Goal: Navigation & Orientation: Understand site structure

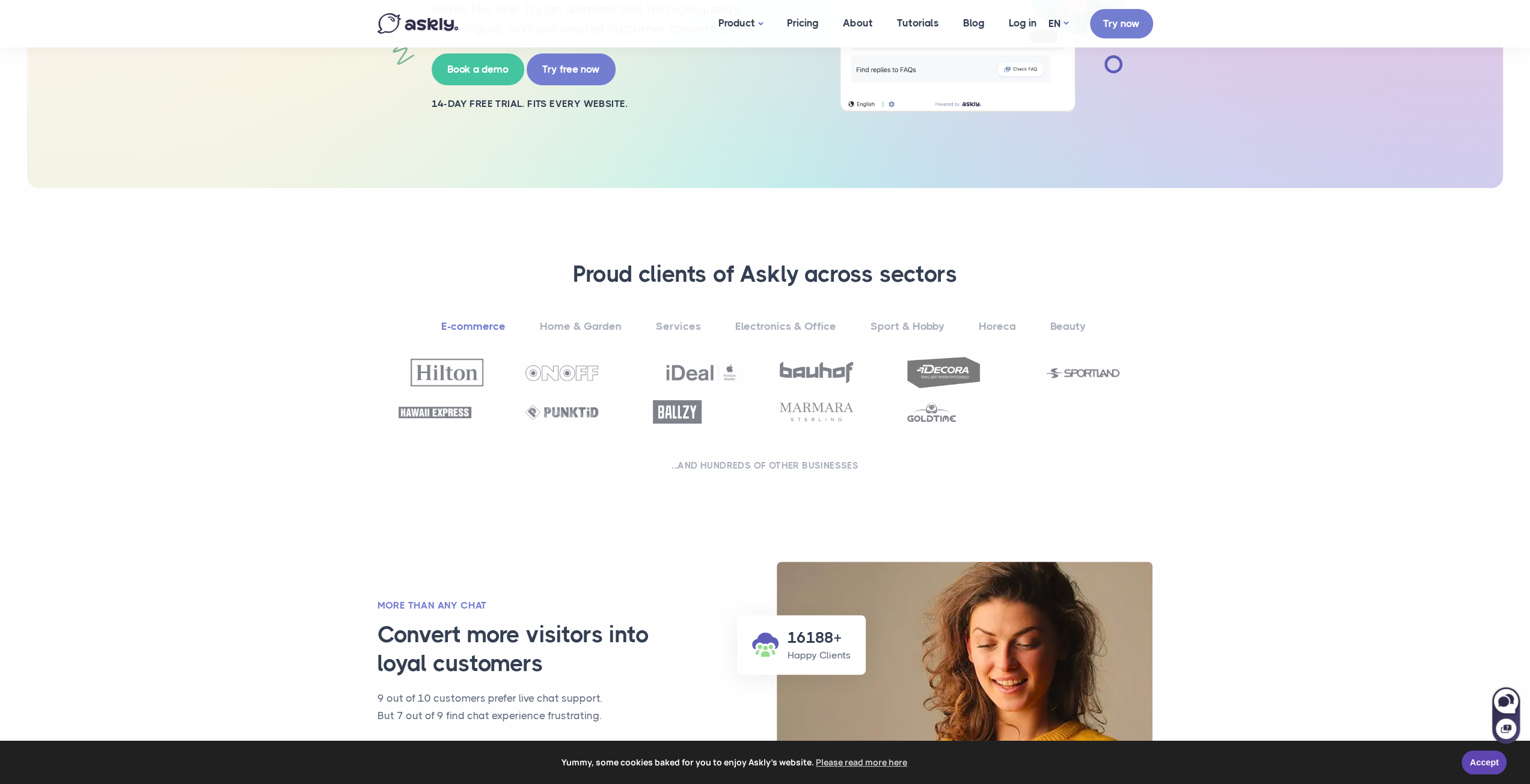
scroll to position [300, 0]
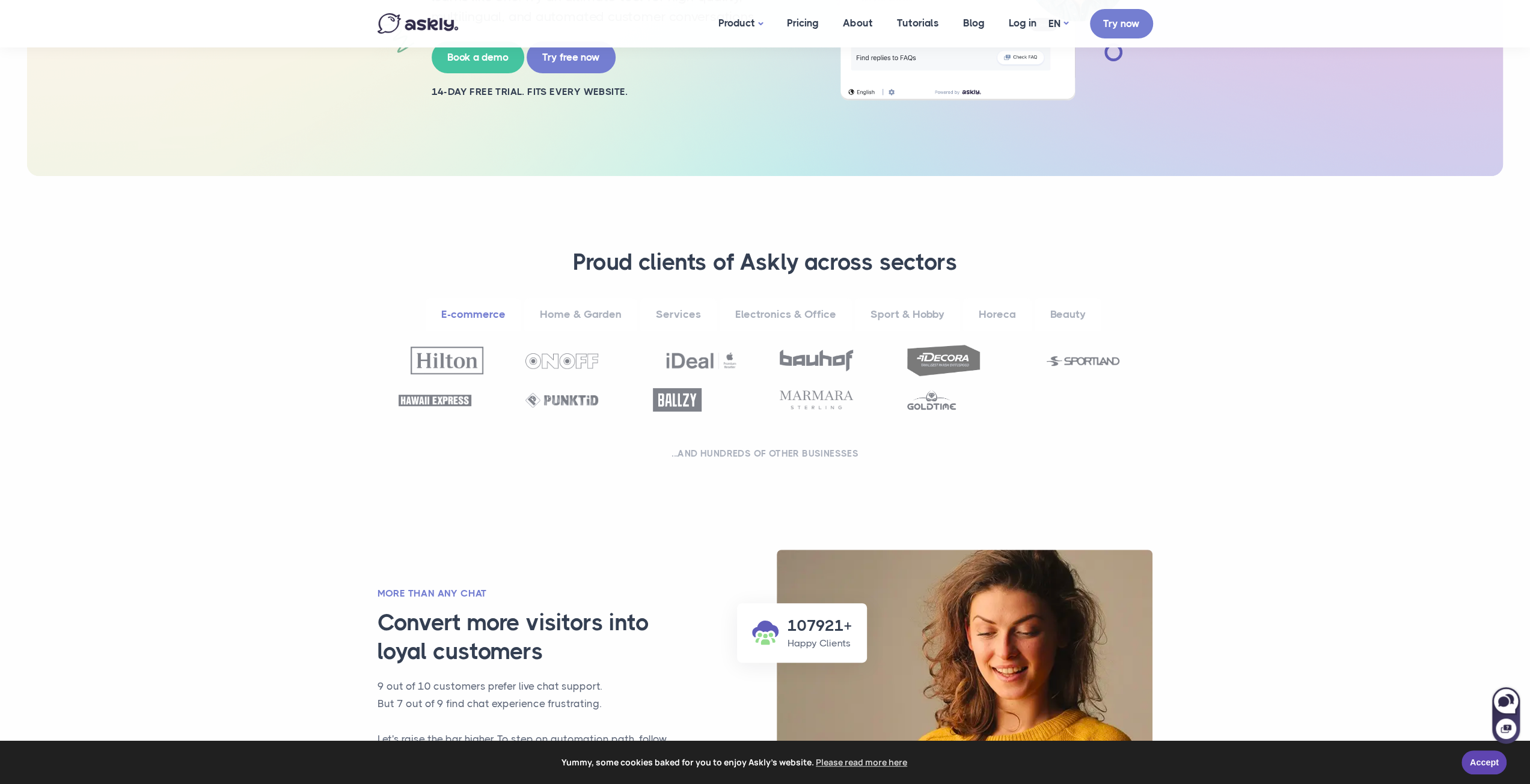
click at [693, 315] on link "Services" at bounding box center [678, 314] width 76 height 33
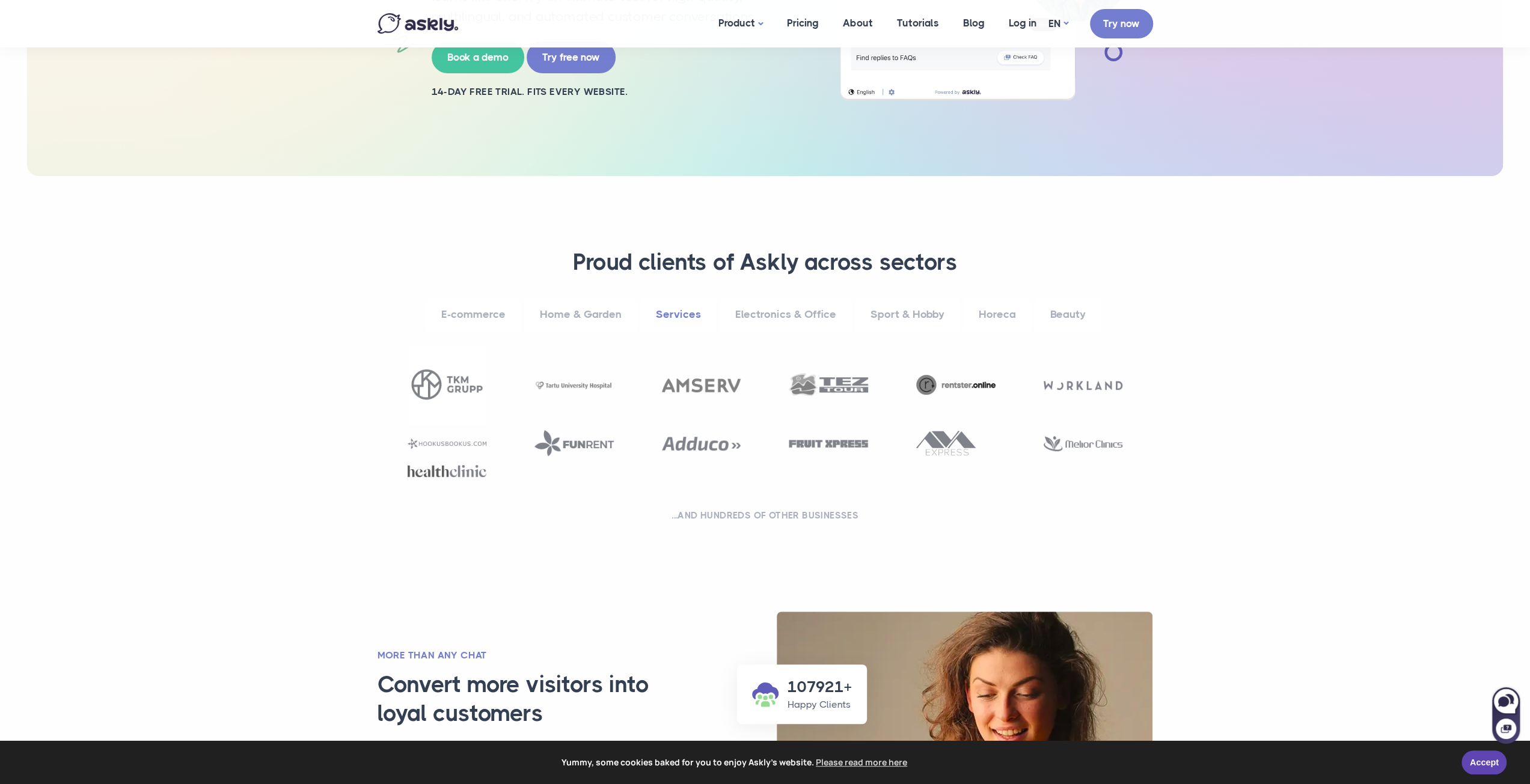
click at [781, 312] on link "Electronics & Office" at bounding box center [785, 314] width 132 height 33
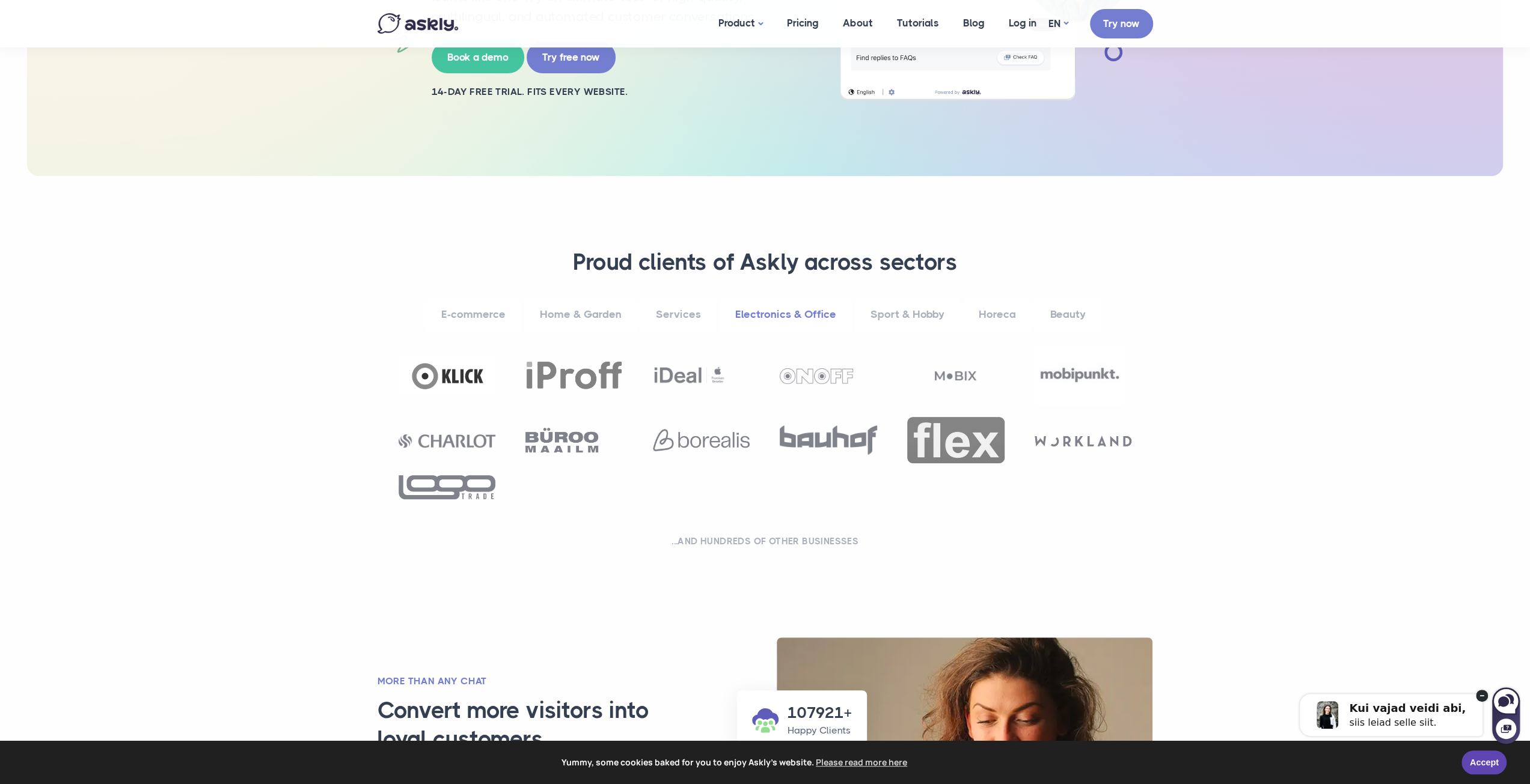
click at [885, 311] on link "Sport & Hobby" at bounding box center [907, 314] width 105 height 33
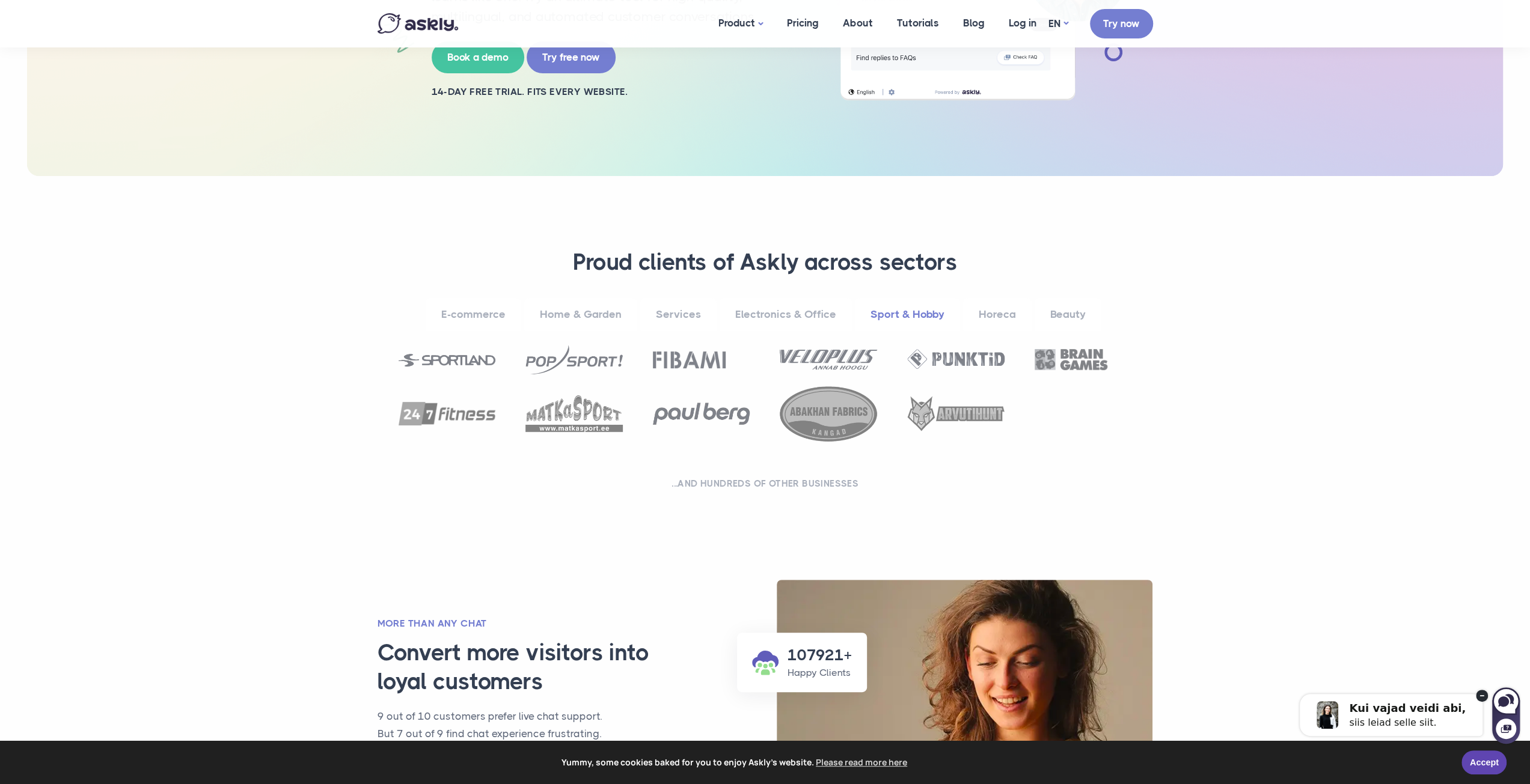
click at [986, 312] on link "Horeca" at bounding box center [997, 314] width 68 height 33
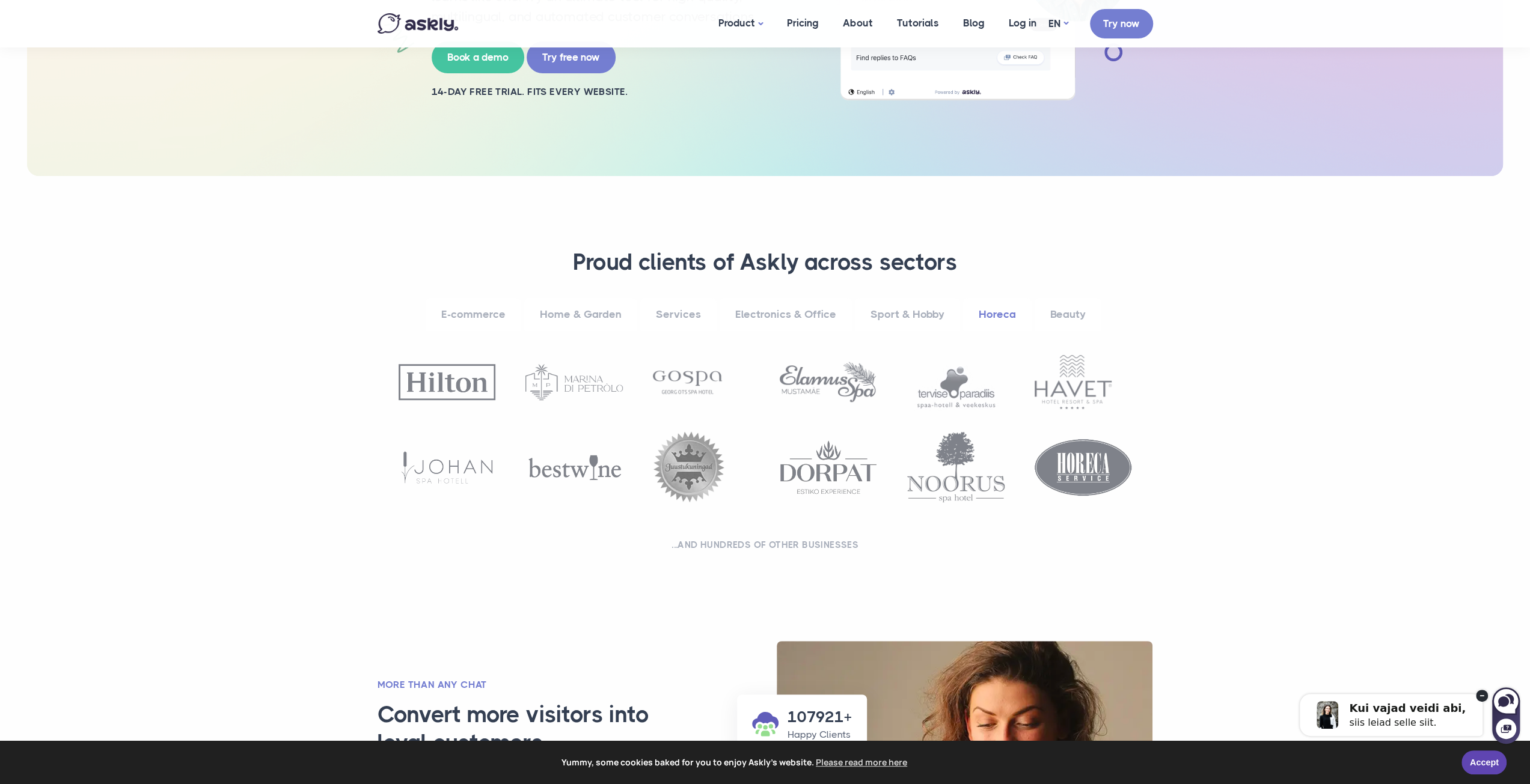
click at [1066, 312] on link "Beauty" at bounding box center [1068, 314] width 66 height 33
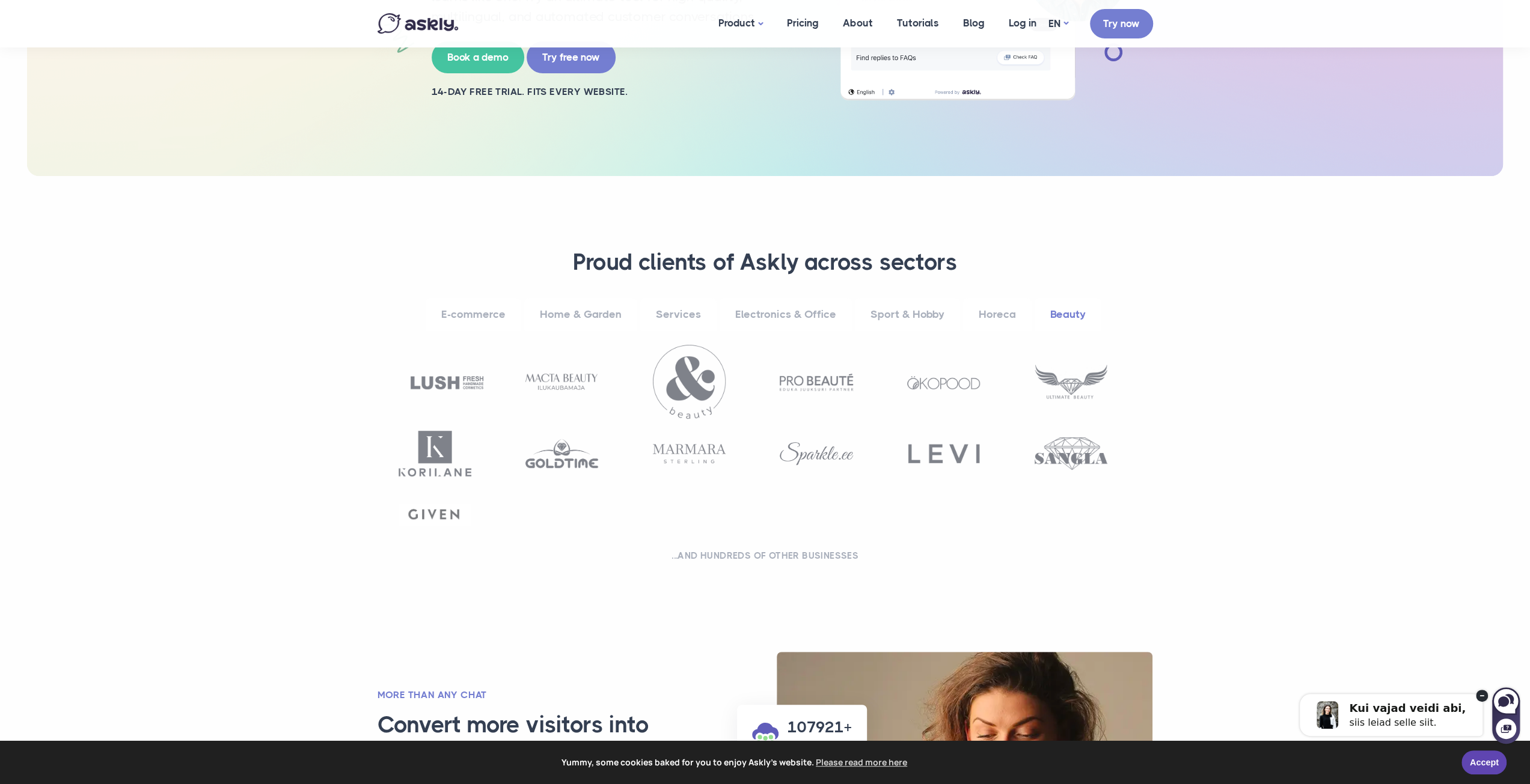
click at [479, 312] on link "E-commerce" at bounding box center [472, 314] width 95 height 33
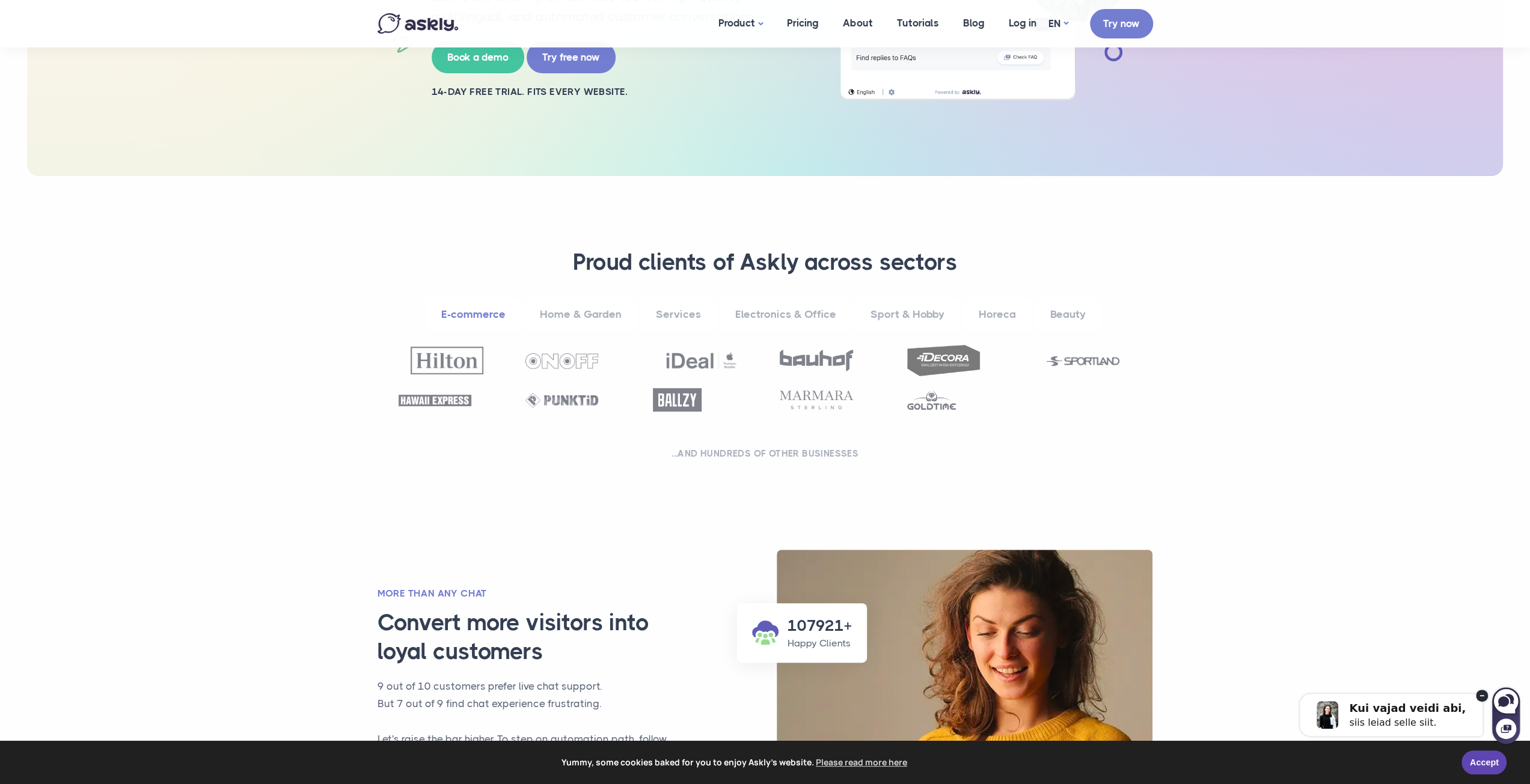
click at [597, 310] on link "Home & Garden" at bounding box center [580, 314] width 113 height 33
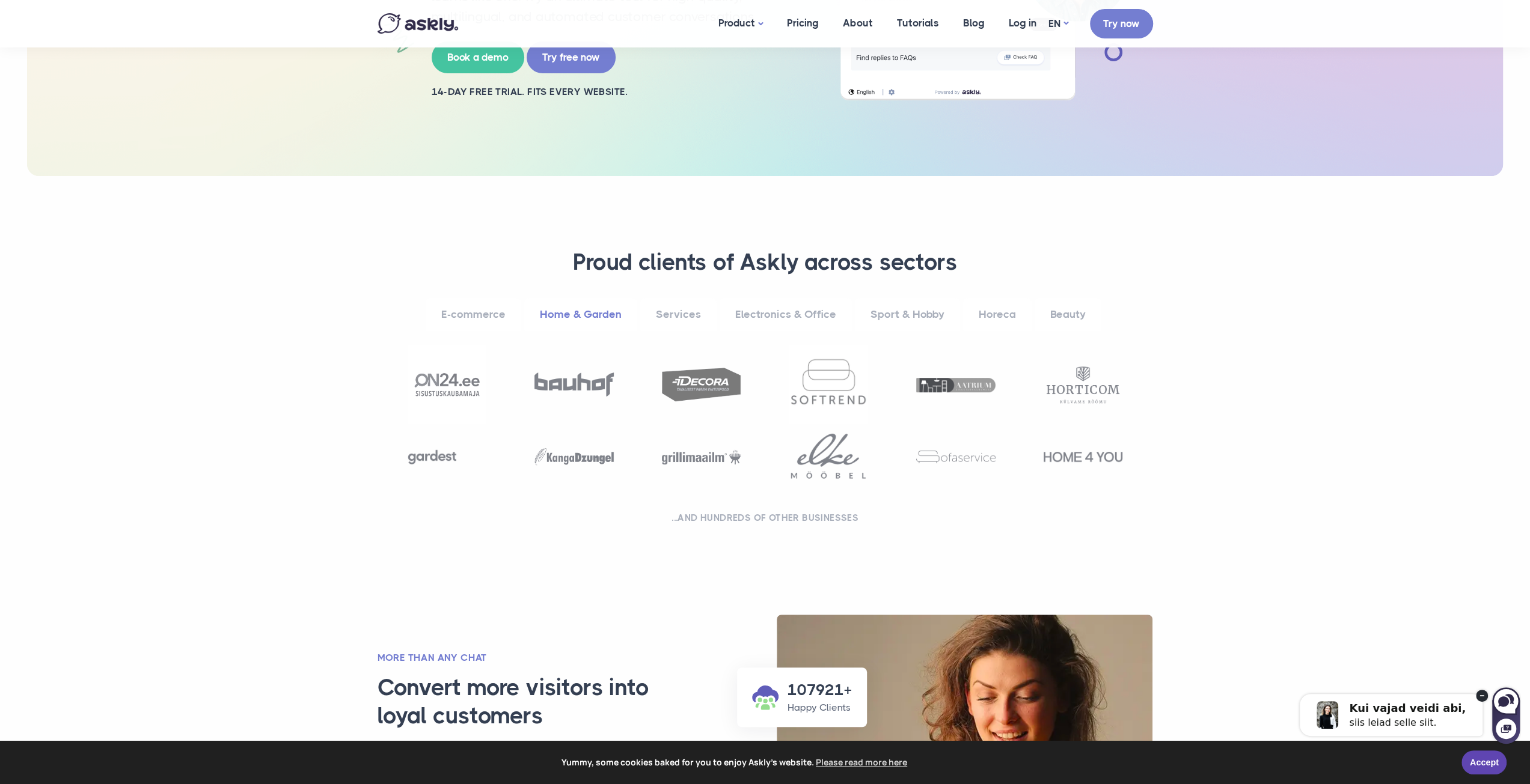
click at [686, 311] on link "Services" at bounding box center [678, 314] width 76 height 33
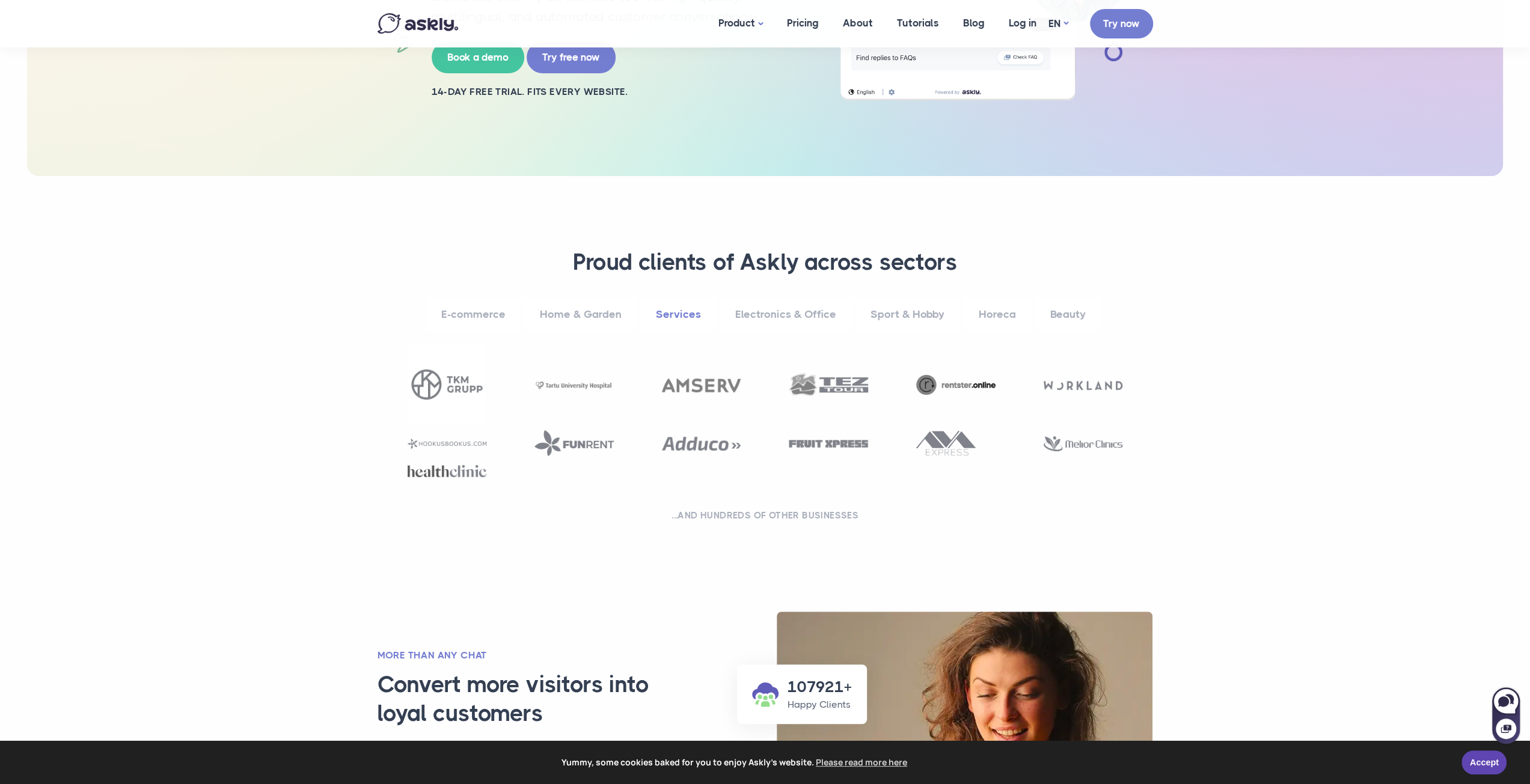
click at [762, 313] on link "Electronics & Office" at bounding box center [785, 314] width 132 height 33
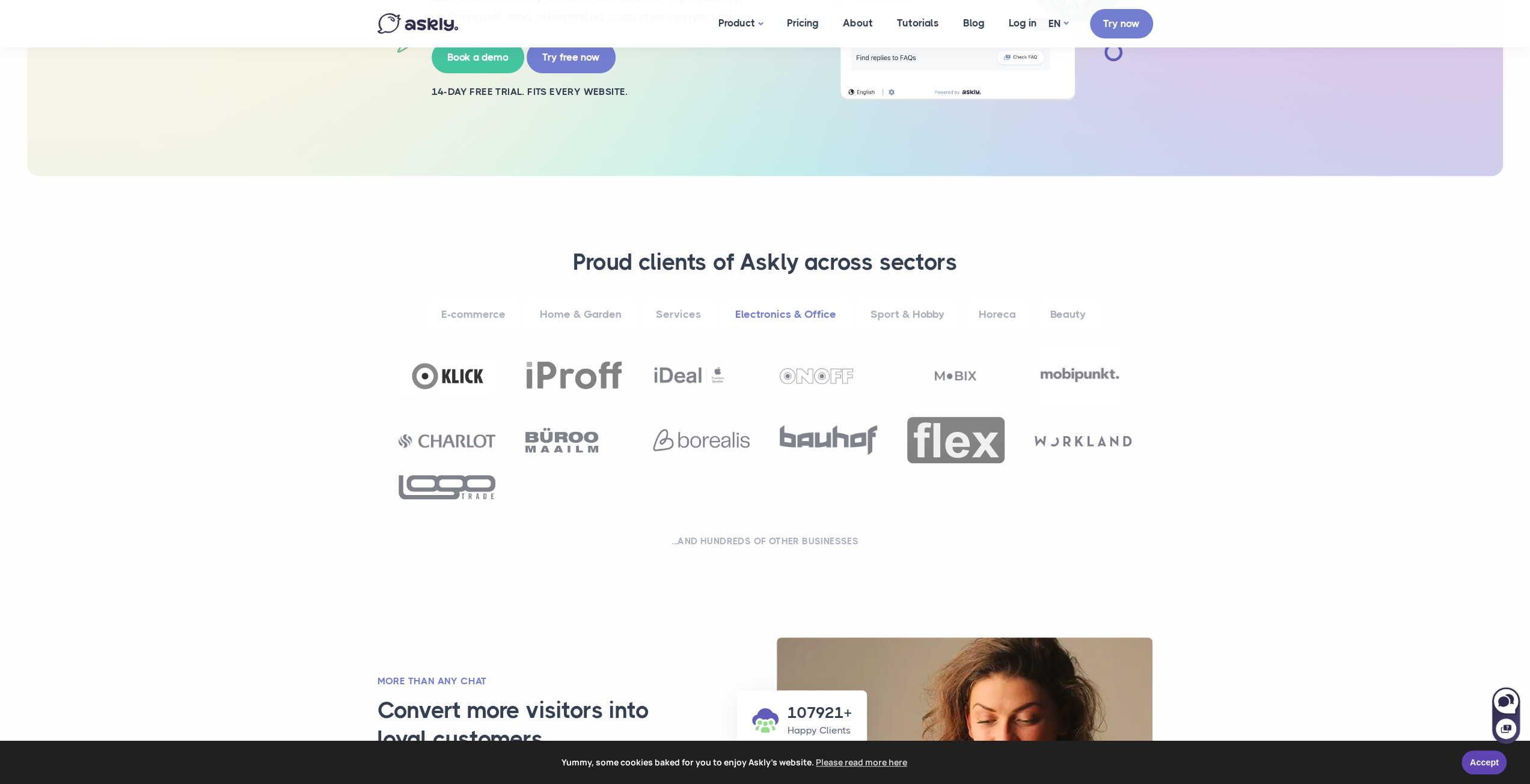
click at [912, 310] on link "Sport & Hobby" at bounding box center [907, 314] width 105 height 33
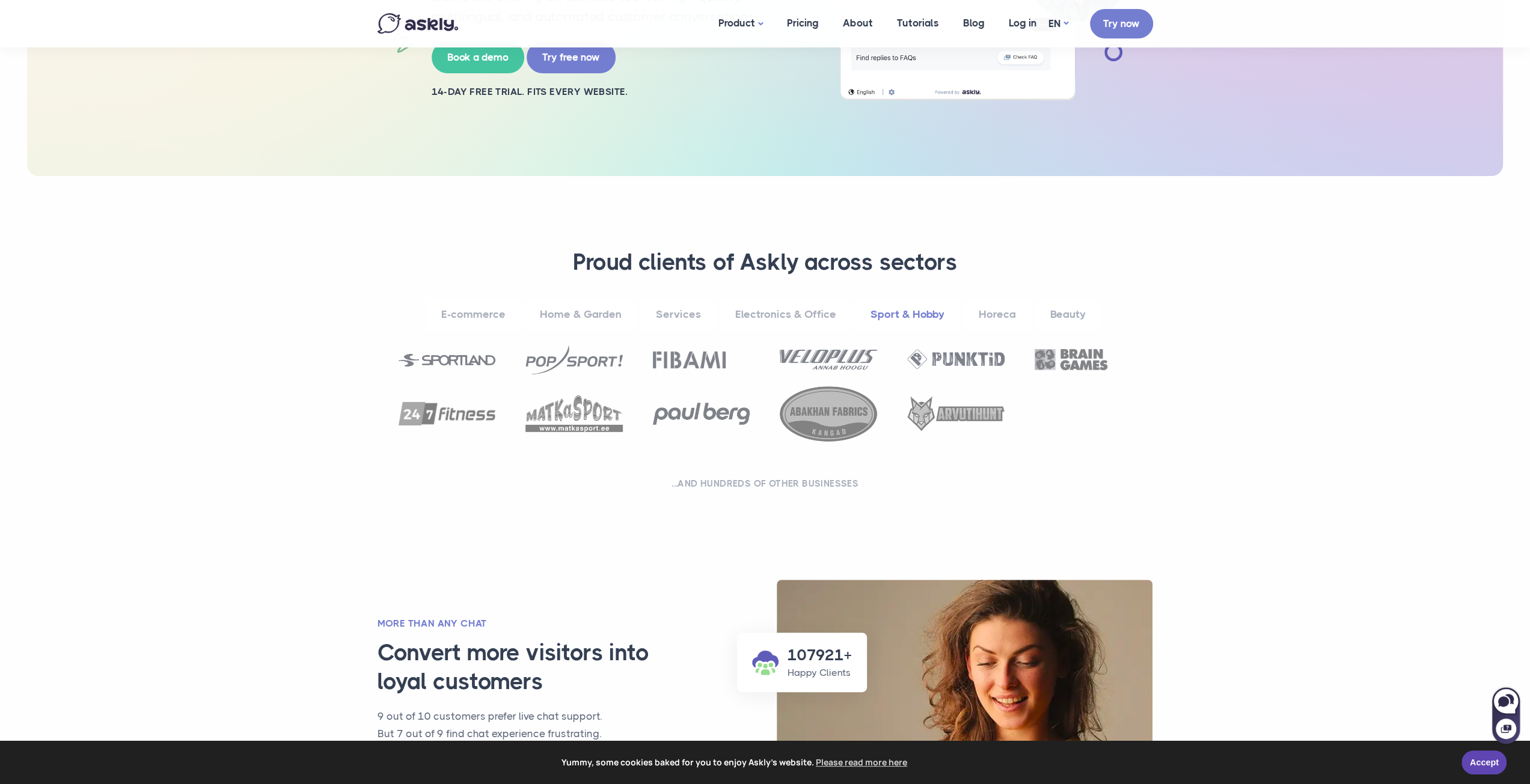
click at [995, 310] on link "Horeca" at bounding box center [997, 314] width 68 height 33
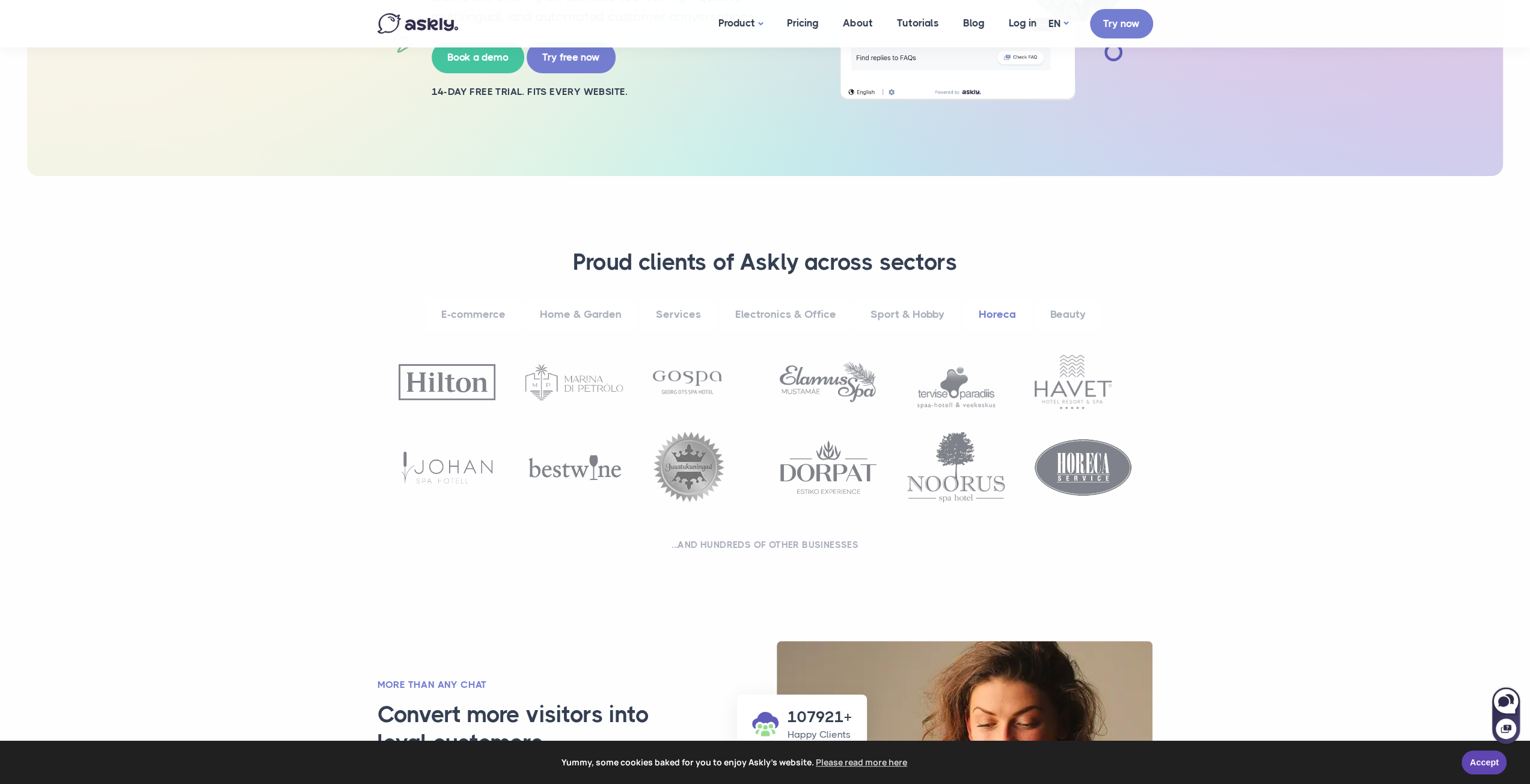
click at [1069, 311] on link "Beauty" at bounding box center [1068, 314] width 66 height 33
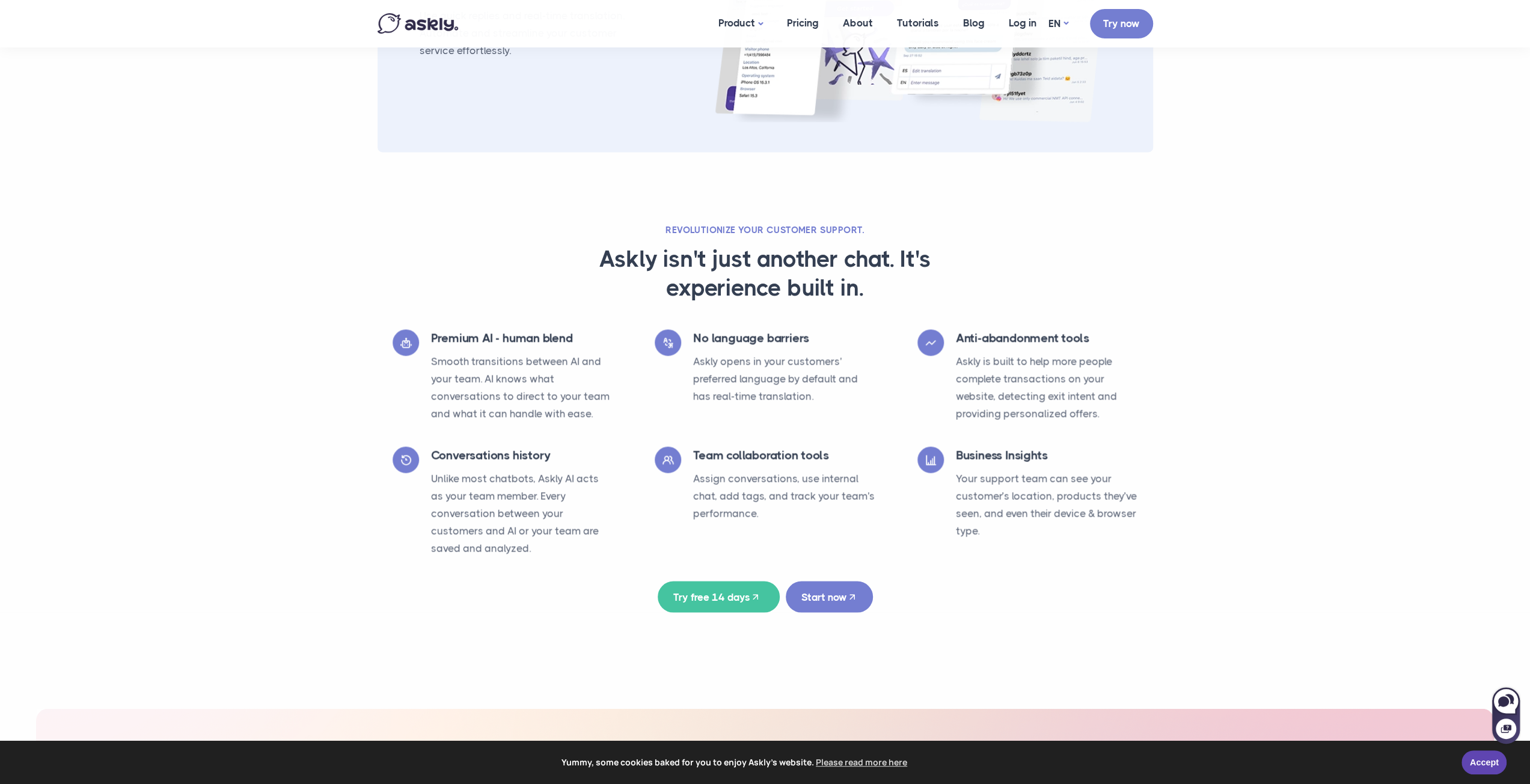
scroll to position [1923, 0]
